Goal: Task Accomplishment & Management: Manage account settings

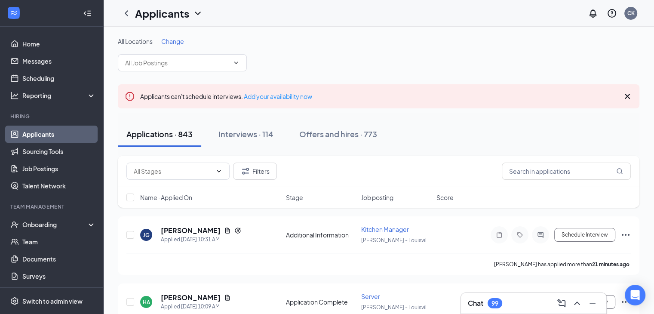
click at [178, 42] on span "Change" at bounding box center [172, 41] width 23 height 8
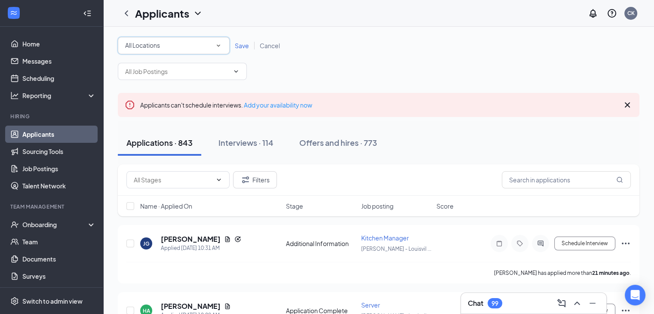
click at [219, 47] on icon "SmallChevronDown" at bounding box center [219, 46] width 8 height 8
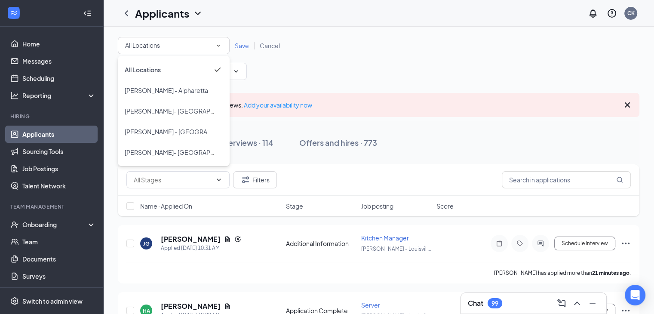
click at [296, 68] on div "All Locations All Locations Save Cancel" at bounding box center [379, 58] width 522 height 43
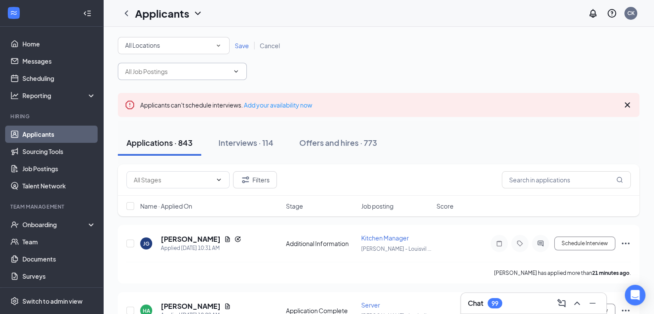
click at [241, 71] on span at bounding box center [182, 71] width 129 height 17
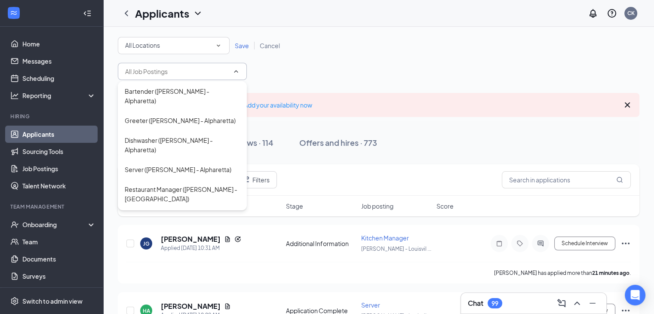
click at [621, 105] on div "Applicants can't schedule interviews. Add your availability now" at bounding box center [379, 105] width 522 height 24
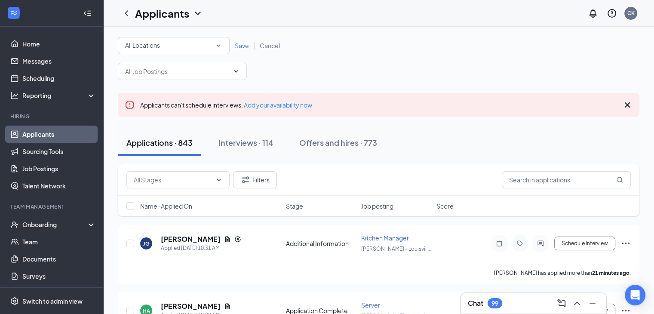
click at [627, 106] on icon "Cross" at bounding box center [627, 105] width 10 height 10
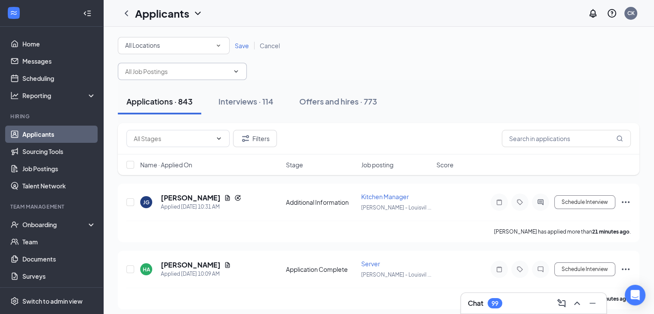
click at [236, 72] on icon "ChevronDown" at bounding box center [236, 71] width 4 height 2
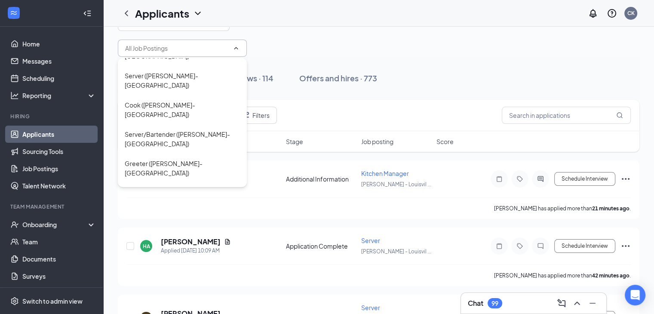
scroll to position [43, 0]
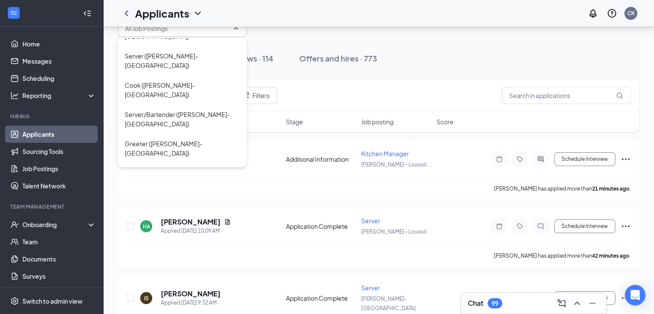
click at [164, 227] on div "Restaurant Manager ([PERSON_NAME]- [GEOGRAPHIC_DATA])" at bounding box center [182, 236] width 115 height 19
type input "Restaurant Manager ([PERSON_NAME]- [GEOGRAPHIC_DATA])"
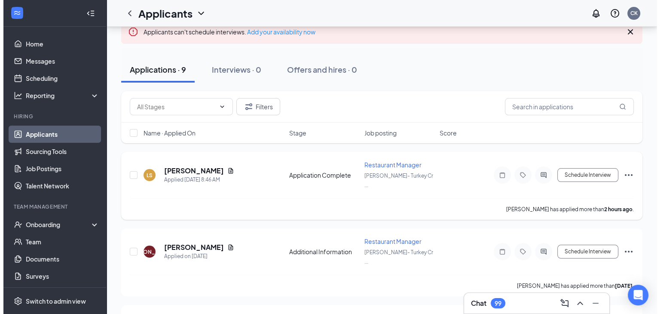
scroll to position [86, 0]
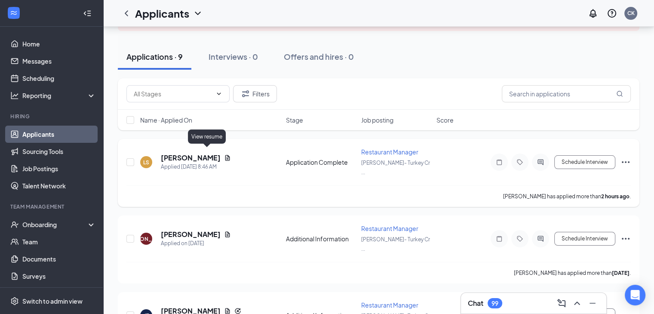
click at [225, 155] on icon "Document" at bounding box center [227, 158] width 5 height 6
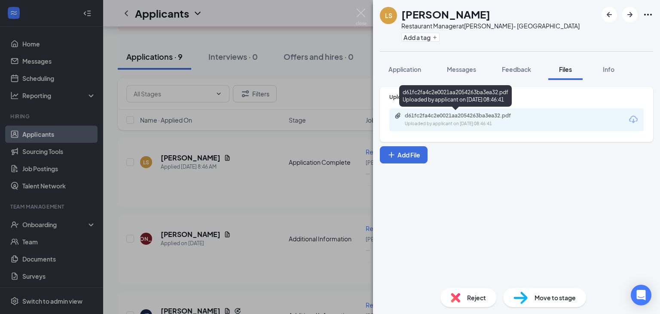
click at [531, 119] on div "d61fc2fa4c2e0021aa2054263ba3ea32.pdf" at bounding box center [464, 115] width 139 height 7
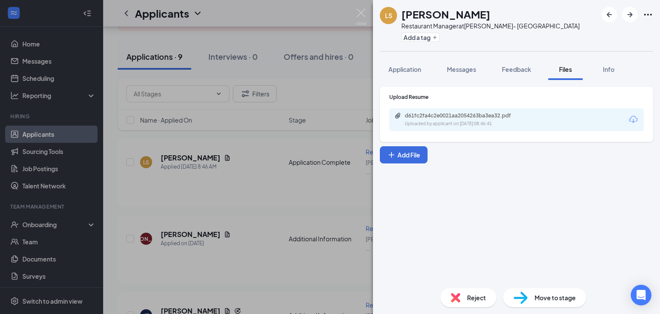
click at [478, 302] on div "Reject" at bounding box center [469, 297] width 56 height 19
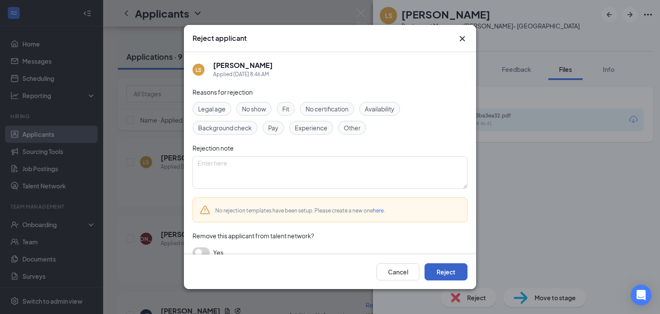
click at [445, 271] on button "Reject" at bounding box center [446, 271] width 43 height 17
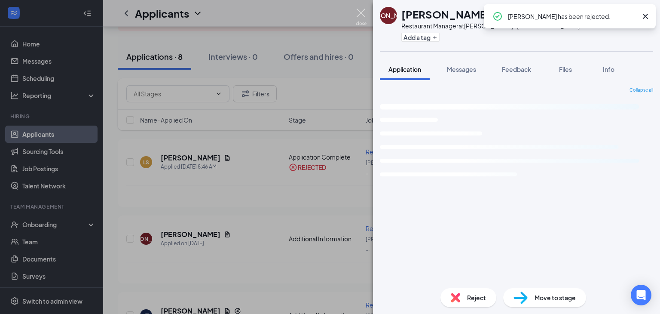
click at [359, 14] on img at bounding box center [361, 17] width 11 height 17
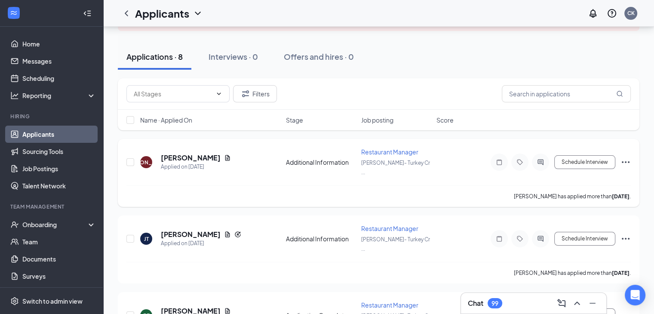
click at [223, 155] on div "[PERSON_NAME] Applied on [DATE]" at bounding box center [210, 162] width 141 height 18
click at [224, 154] on icon "Document" at bounding box center [227, 157] width 7 height 7
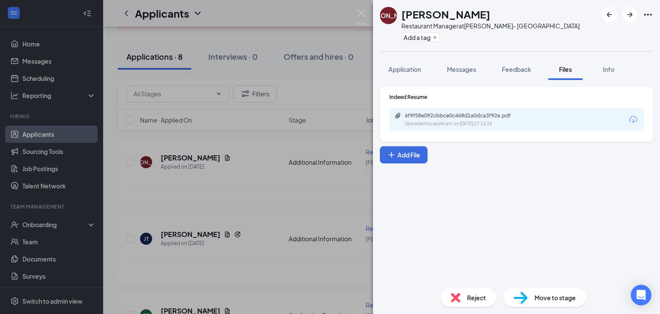
click at [490, 128] on div "6f9f58e092cbbce0c468d1a0dca3f92e.pdf Uploaded by applicant on [DATE] 17:13:15" at bounding box center [517, 119] width 255 height 23
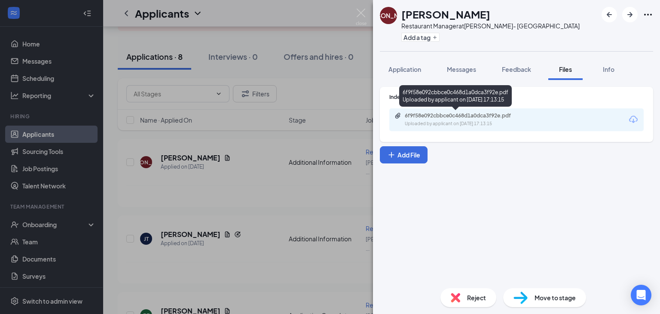
click at [448, 124] on div "Uploaded by applicant on [DATE] 17:13:15" at bounding box center [469, 123] width 129 height 7
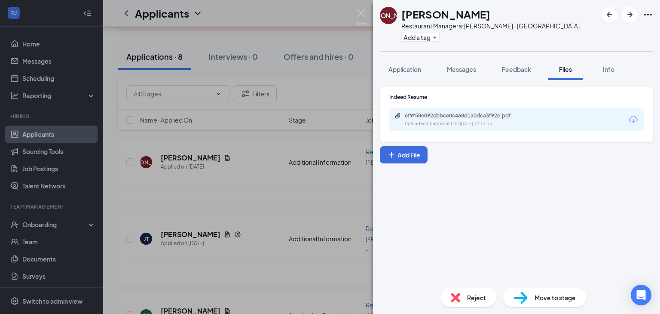
click at [466, 295] on div "Reject" at bounding box center [469, 297] width 56 height 19
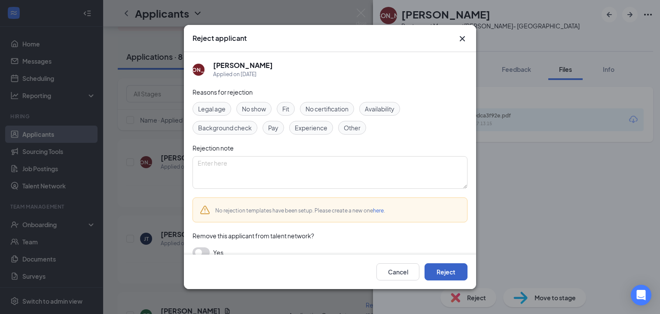
click at [445, 272] on button "Reject" at bounding box center [446, 271] width 43 height 17
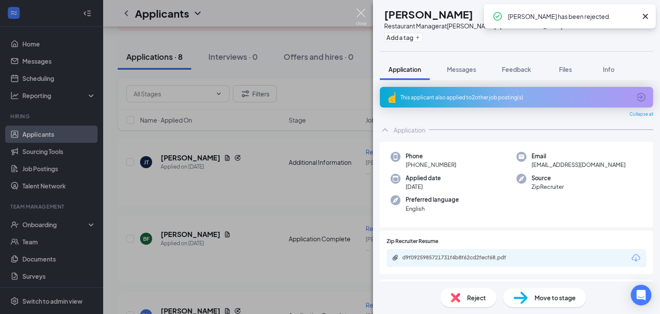
click at [363, 13] on img at bounding box center [361, 17] width 11 height 17
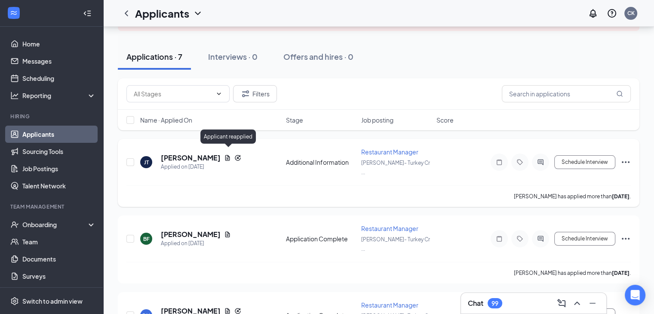
click at [235, 155] on icon "Reapply" at bounding box center [238, 158] width 6 height 6
click at [234, 154] on icon "Reapply" at bounding box center [237, 157] width 7 height 7
click at [225, 155] on icon "Document" at bounding box center [227, 158] width 5 height 6
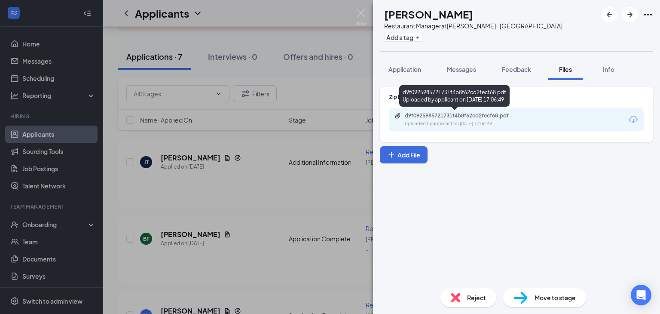
click at [467, 124] on div "Uploaded by applicant on [DATE] 17:06:49" at bounding box center [469, 123] width 129 height 7
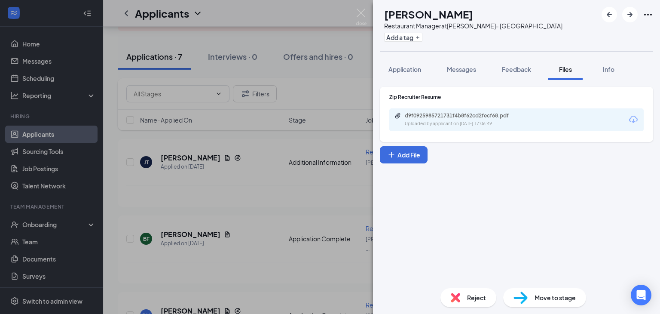
click at [456, 293] on img at bounding box center [455, 297] width 9 height 9
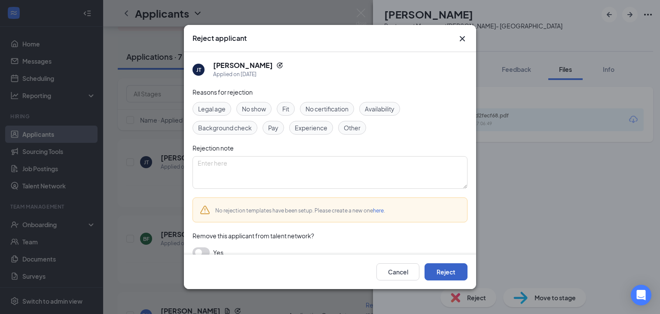
click at [437, 270] on button "Reject" at bounding box center [446, 271] width 43 height 17
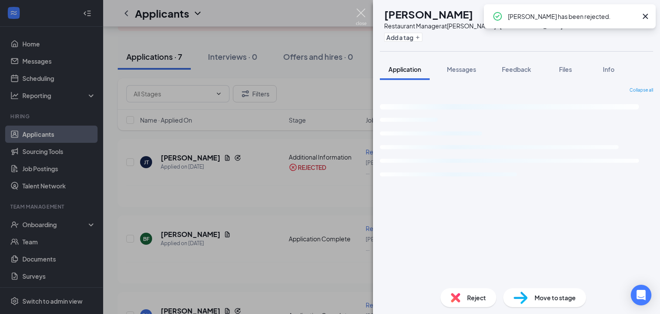
click at [361, 12] on img at bounding box center [361, 17] width 11 height 17
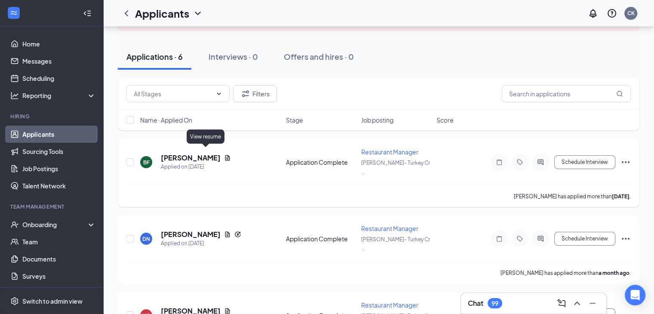
click at [224, 154] on icon "Document" at bounding box center [227, 157] width 7 height 7
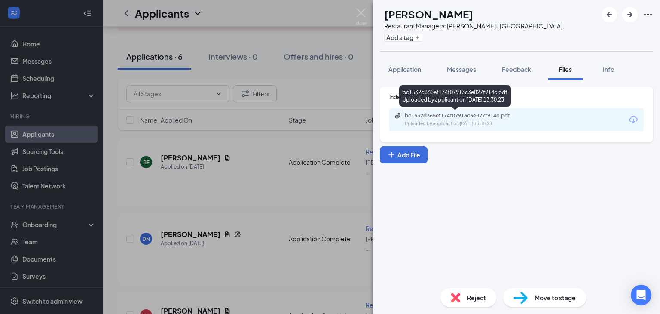
click at [464, 106] on div "bc1532d365ef174f07913c3e827f914c.pdf Uploaded by applicant on [DATE] 13:30:23" at bounding box center [455, 95] width 112 height 21
click at [464, 115] on div "bc1532d365ef174f07913c3e827f914c.pdf" at bounding box center [465, 115] width 120 height 7
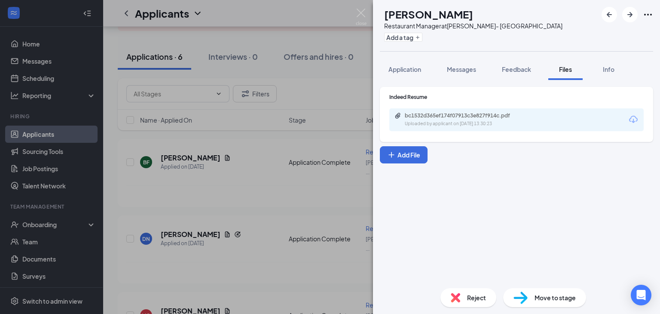
click at [470, 300] on span "Reject" at bounding box center [476, 297] width 19 height 9
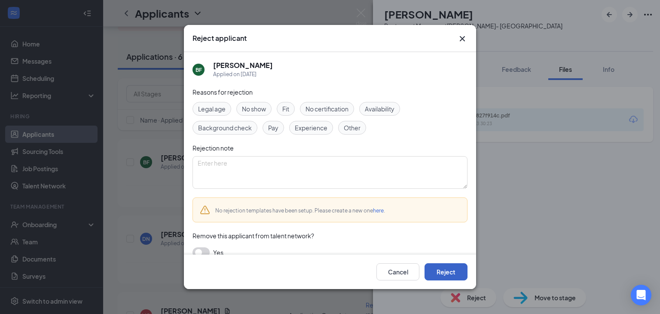
click at [454, 270] on button "Reject" at bounding box center [446, 271] width 43 height 17
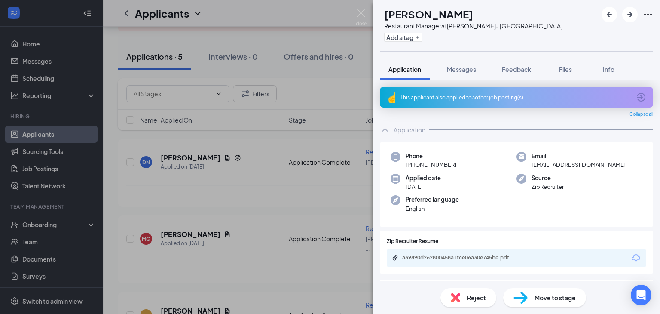
click at [427, 98] on div "This applicant also applied to 3 other job posting(s)" at bounding box center [516, 97] width 230 height 7
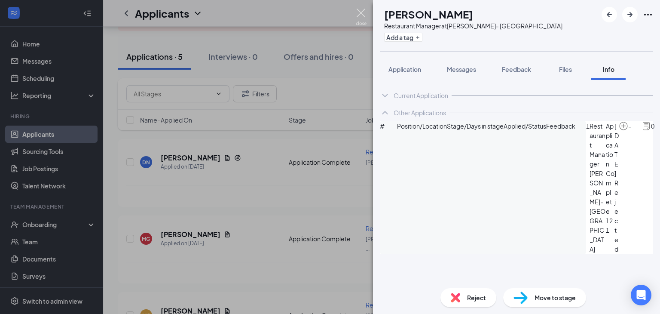
click at [359, 12] on img at bounding box center [361, 17] width 11 height 17
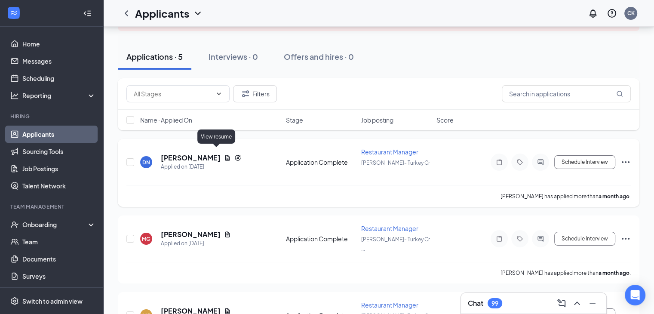
click at [224, 154] on icon "Document" at bounding box center [227, 157] width 7 height 7
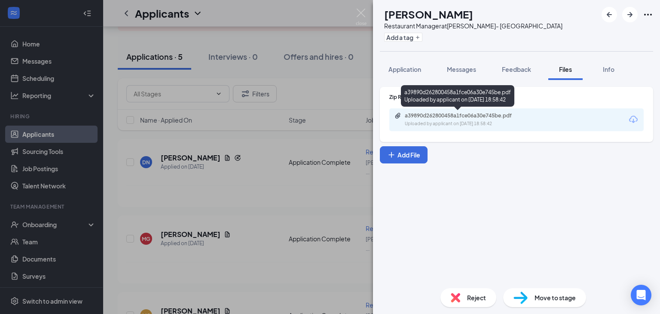
click at [444, 116] on div "a39890d262800458a1fce06a30e745be.pdf" at bounding box center [465, 115] width 120 height 7
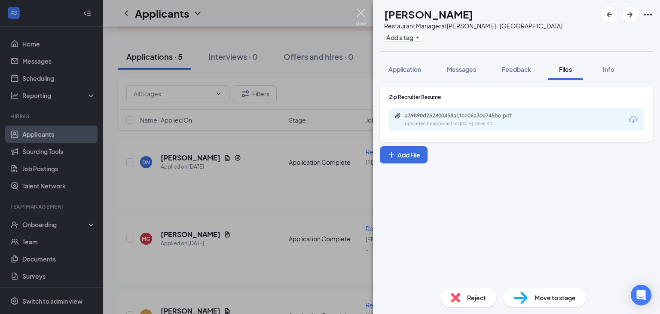
click at [363, 12] on img at bounding box center [361, 17] width 11 height 17
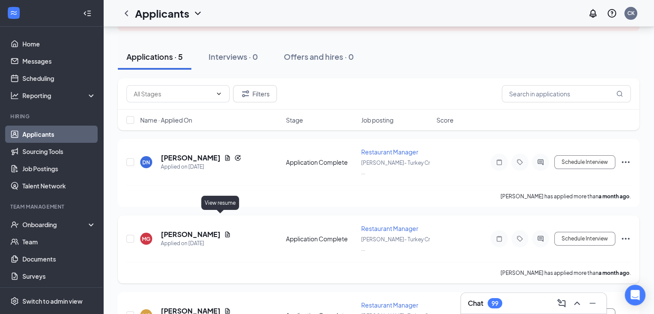
click at [224, 231] on icon "Document" at bounding box center [227, 234] width 7 height 7
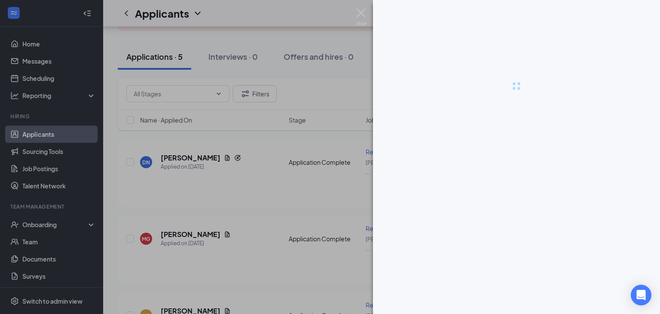
click at [187, 219] on div at bounding box center [330, 157] width 660 height 314
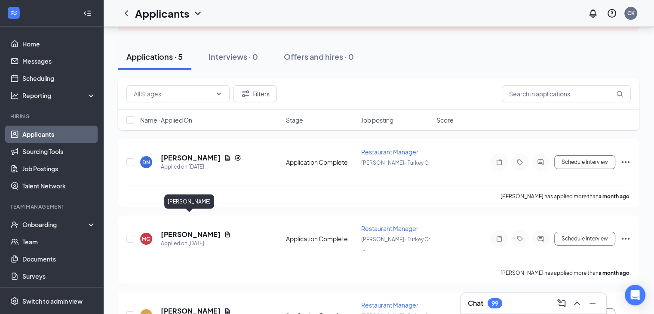
click at [187, 230] on h5 "[PERSON_NAME]" at bounding box center [191, 234] width 60 height 9
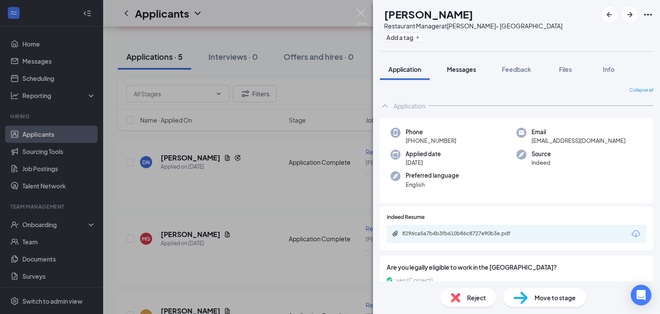
click at [461, 71] on span "Messages" at bounding box center [461, 69] width 29 height 8
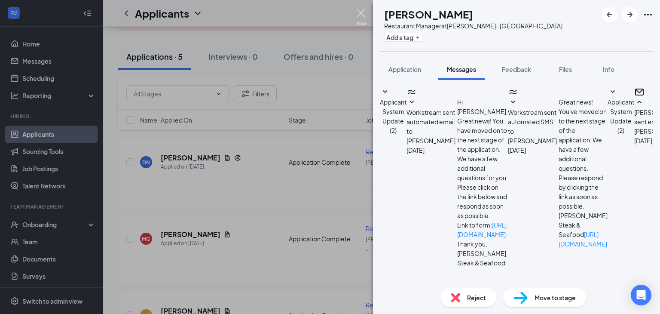
click at [359, 14] on img at bounding box center [361, 17] width 11 height 17
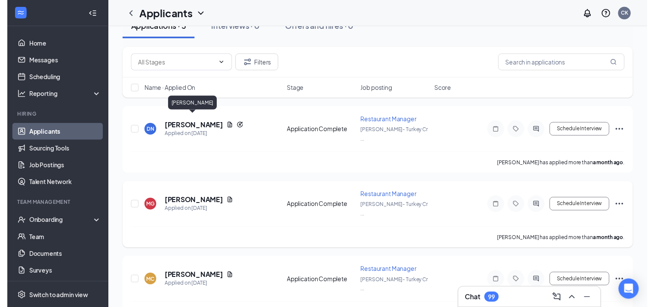
scroll to position [243, 0]
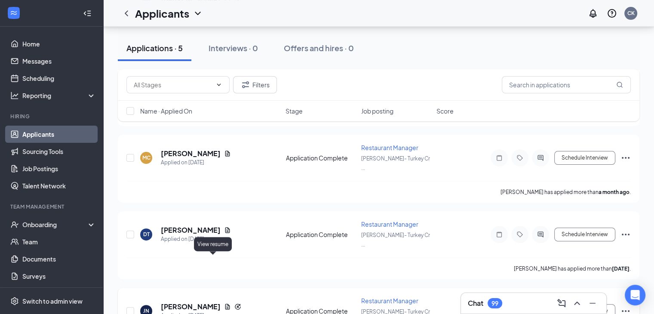
click at [224, 303] on icon "Document" at bounding box center [227, 306] width 7 height 7
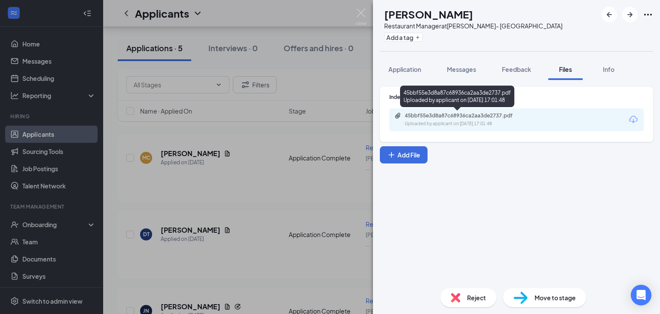
click at [458, 115] on div "45bbf55e3d8a87c68936ca2aa3de2737.pdf" at bounding box center [465, 115] width 120 height 7
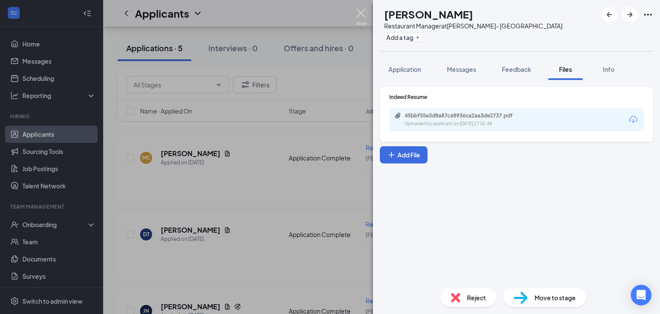
click at [359, 12] on img at bounding box center [361, 17] width 11 height 17
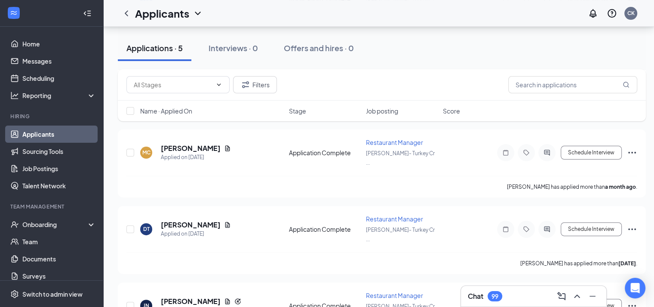
scroll to position [250, 0]
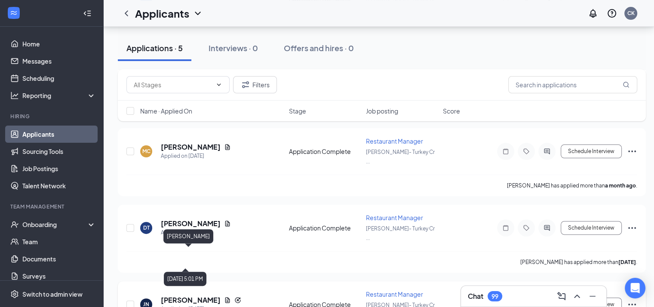
click at [182, 295] on h5 "[PERSON_NAME]" at bounding box center [191, 299] width 60 height 9
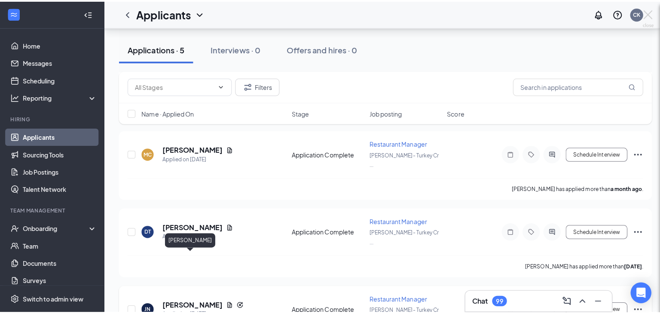
scroll to position [243, 0]
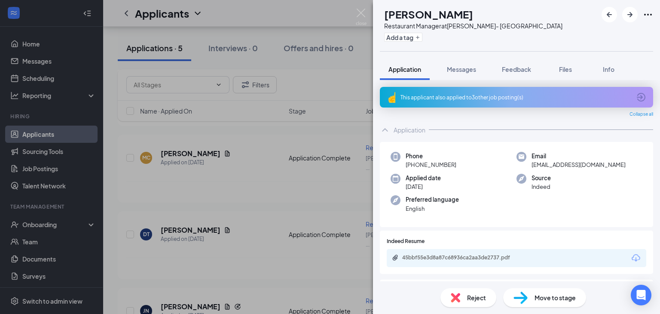
click at [473, 301] on span "Reject" at bounding box center [476, 297] width 19 height 9
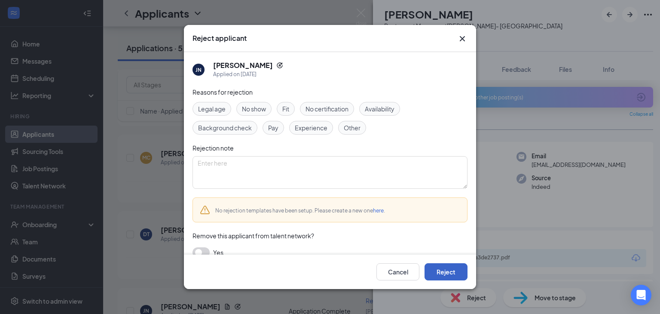
click at [445, 275] on button "Reject" at bounding box center [446, 271] width 43 height 17
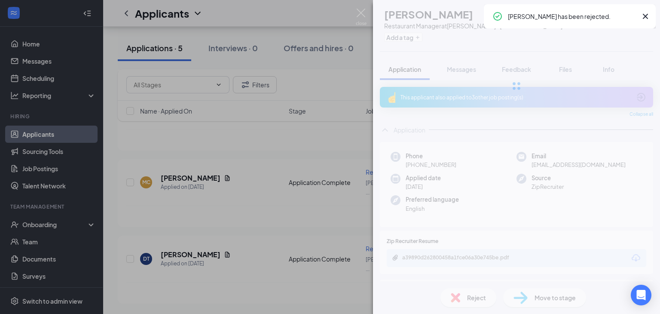
scroll to position [177, 0]
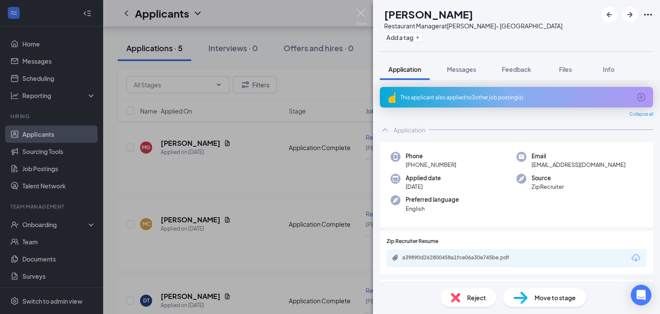
click at [194, 134] on div "DN [PERSON_NAME] Restaurant Manager at [PERSON_NAME]- [GEOGRAPHIC_DATA] Add a t…" at bounding box center [330, 157] width 660 height 314
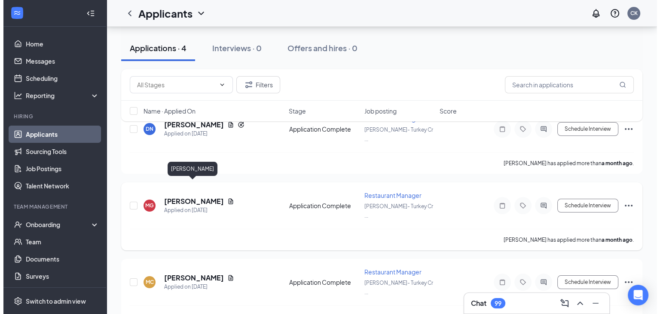
scroll to position [172, 0]
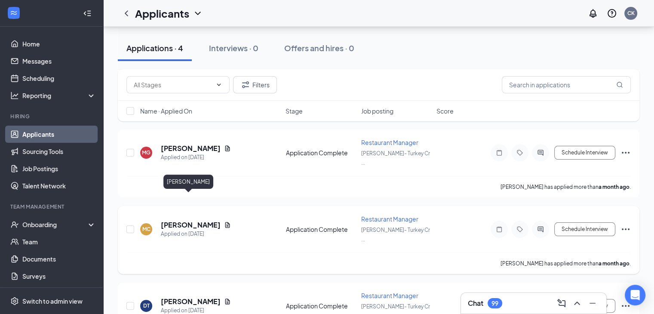
click at [188, 220] on h5 "[PERSON_NAME]" at bounding box center [191, 224] width 60 height 9
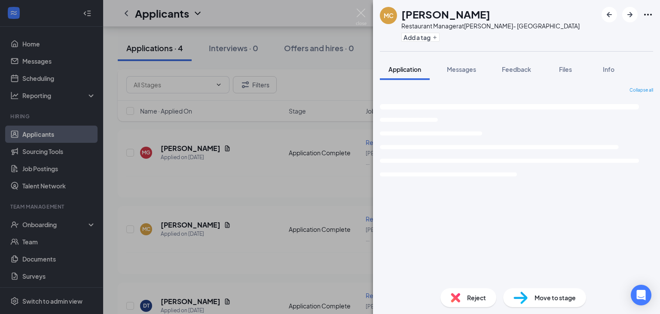
click at [211, 199] on div "MC [PERSON_NAME] Restaurant Manager at [GEOGRAPHIC_DATA]- [GEOGRAPHIC_DATA] Add…" at bounding box center [330, 157] width 660 height 314
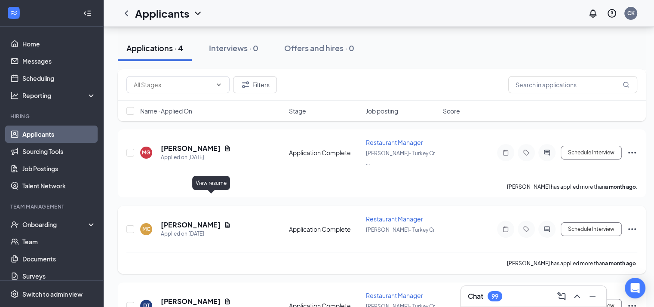
click at [225, 222] on icon "Document" at bounding box center [227, 225] width 5 height 6
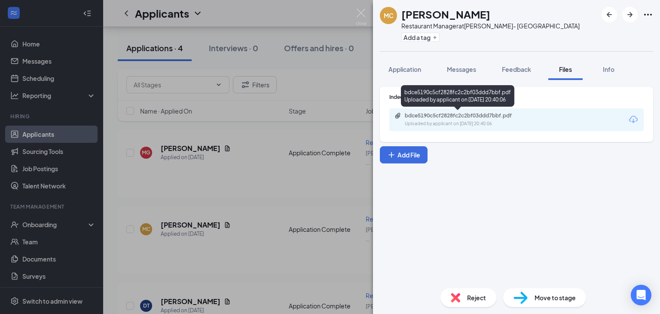
click at [484, 125] on div "Uploaded by applicant on [DATE] 20:40:06" at bounding box center [469, 123] width 129 height 7
